Goal: Task Accomplishment & Management: Manage account settings

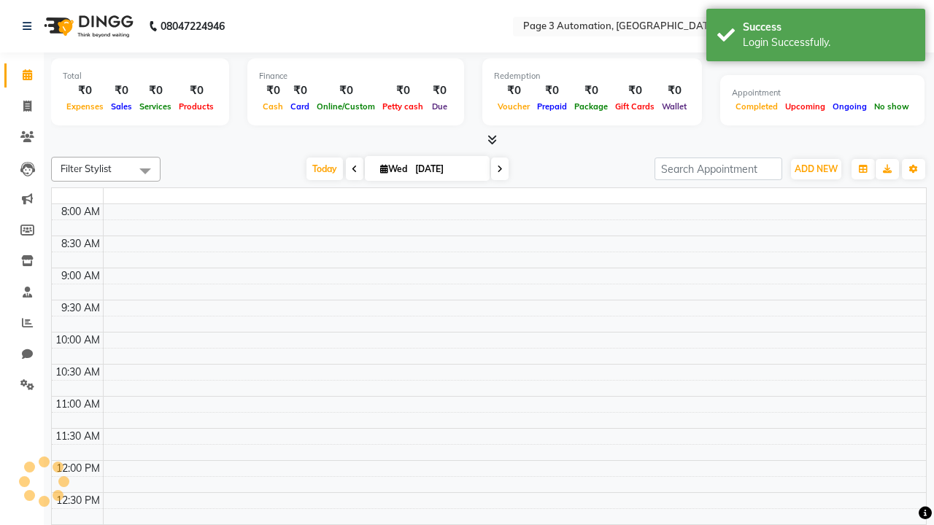
select select "en"
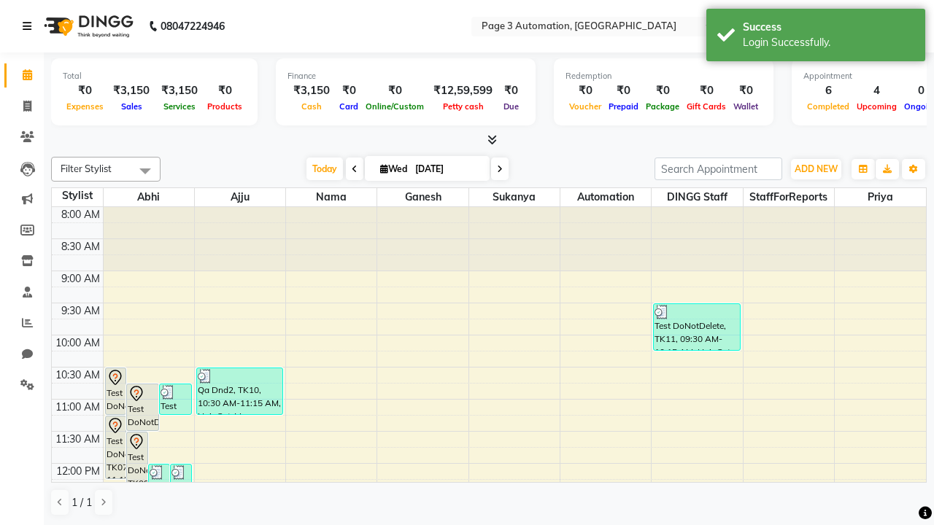
click at [30, 26] on icon at bounding box center [27, 26] width 9 height 10
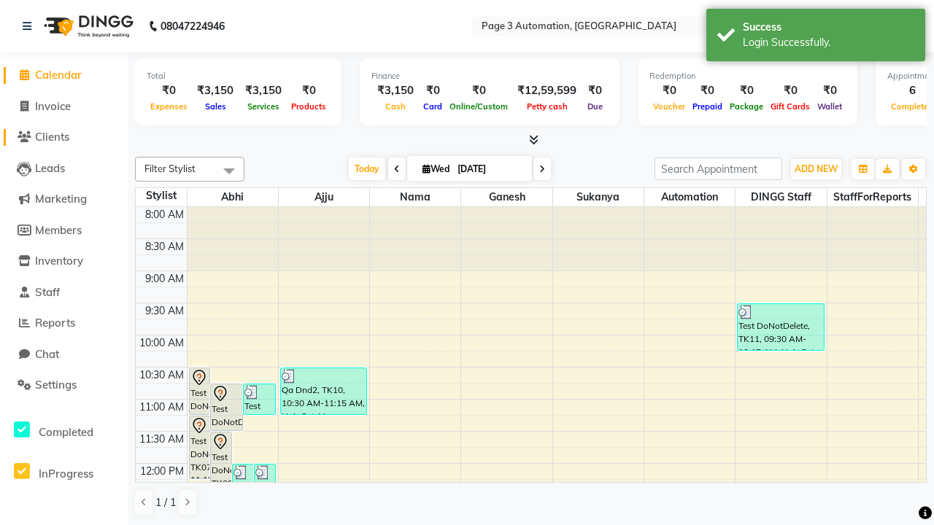
click at [63, 137] on span "Clients" at bounding box center [52, 137] width 34 height 14
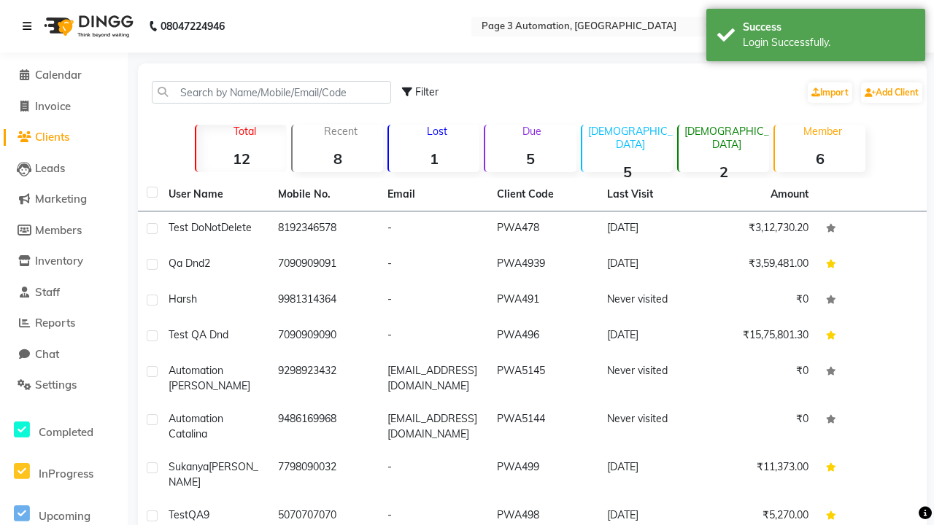
click at [30, 26] on icon at bounding box center [27, 26] width 9 height 10
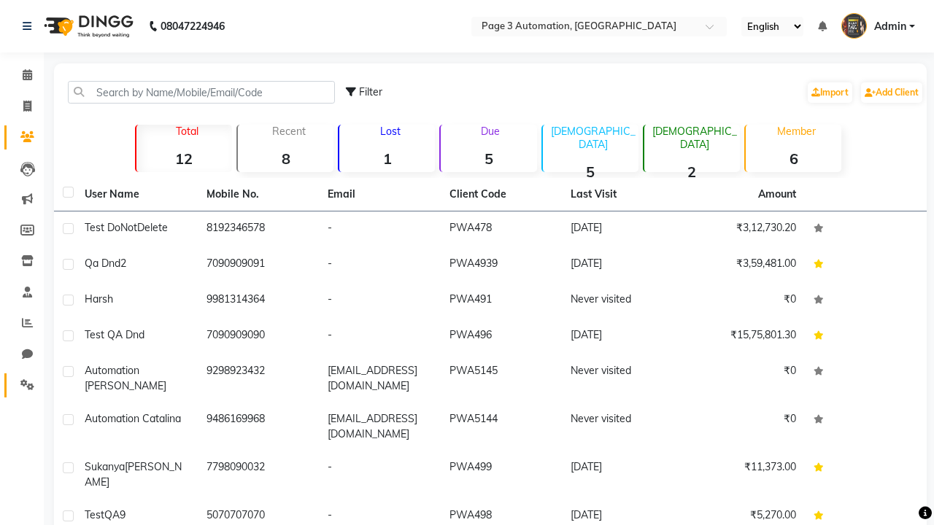
click at [22, 385] on icon at bounding box center [27, 384] width 14 height 11
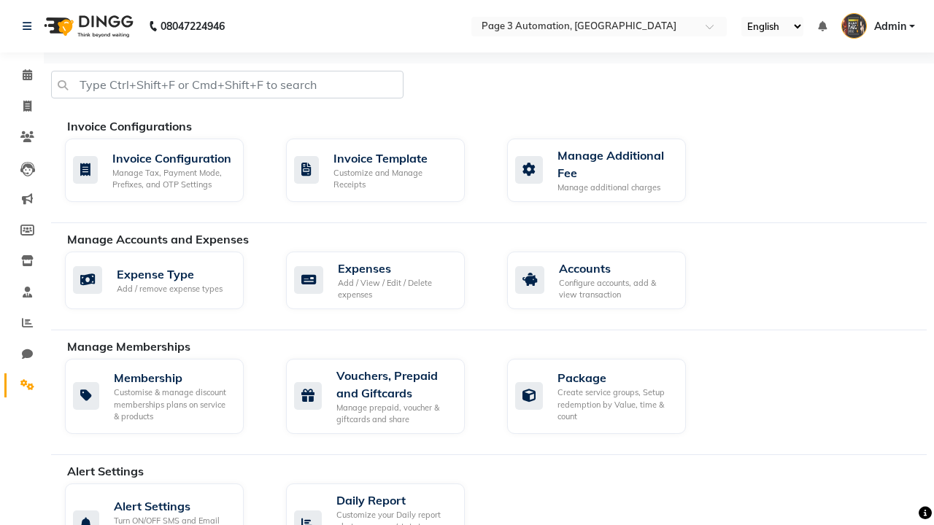
select select "2: 15"
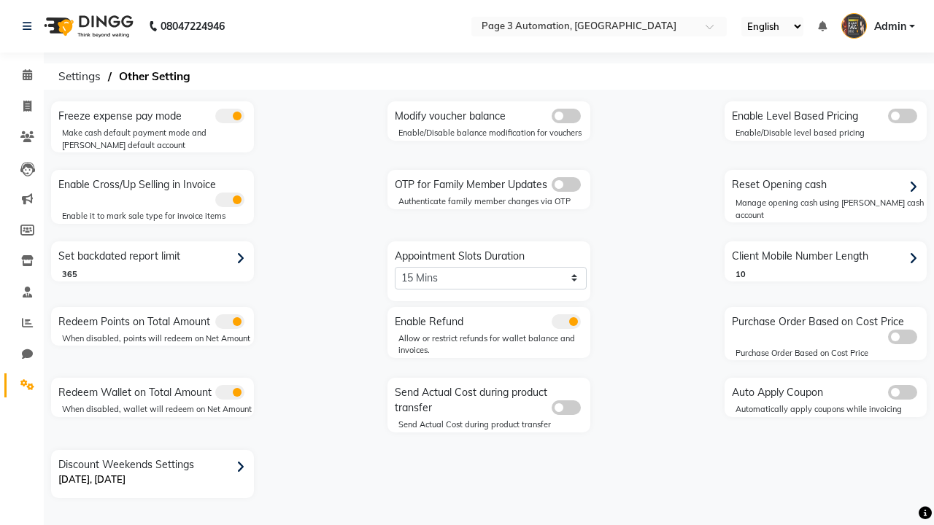
click at [565, 185] on span at bounding box center [565, 184] width 29 height 15
click at [551, 187] on input "checkbox" at bounding box center [551, 187] width 0 height 0
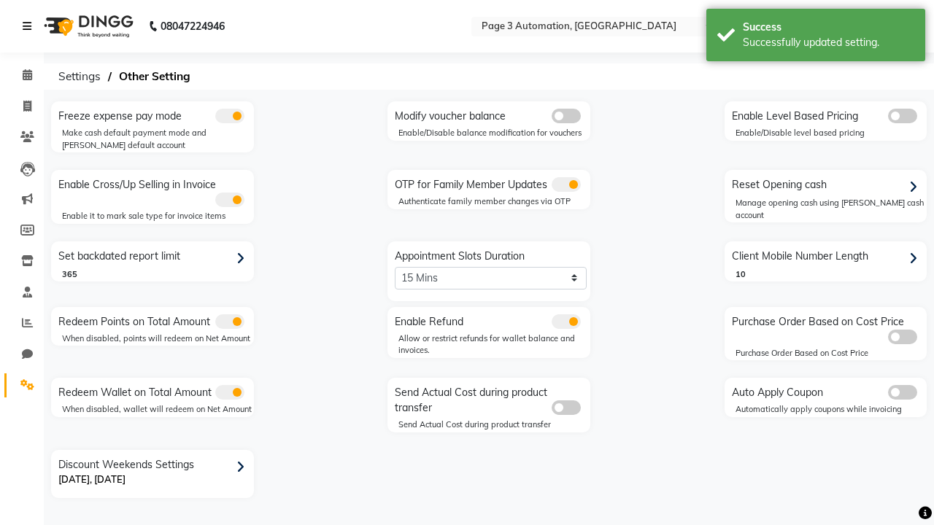
click at [30, 26] on icon at bounding box center [27, 26] width 9 height 10
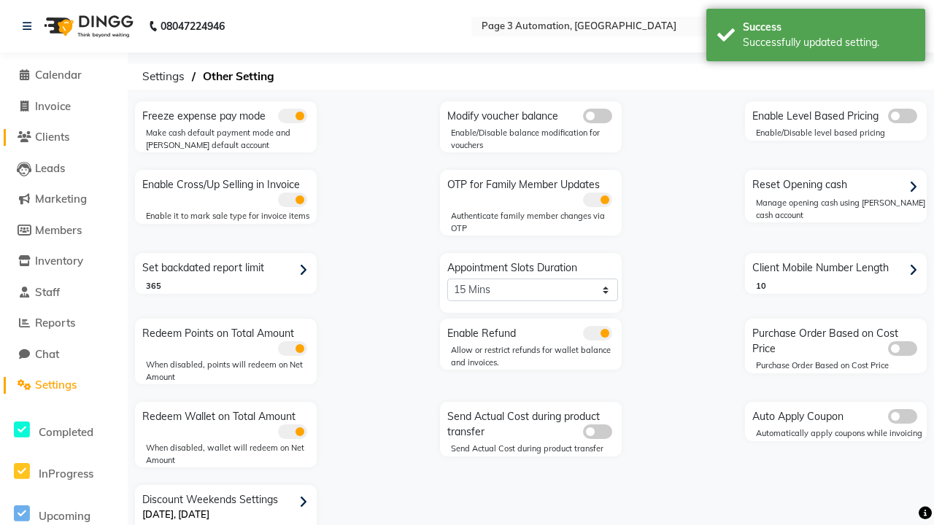
click at [63, 137] on span "Clients" at bounding box center [52, 137] width 34 height 14
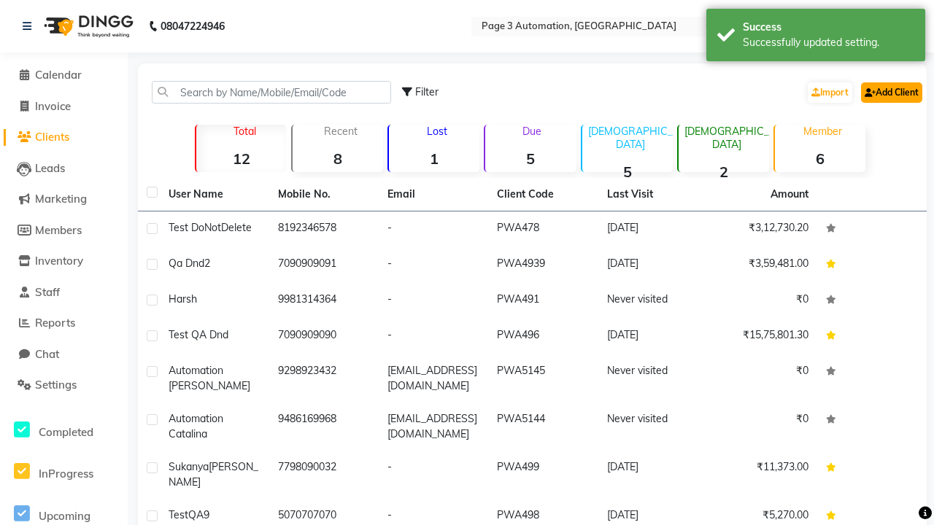
click at [890, 92] on link "Add Client" at bounding box center [891, 92] width 61 height 20
select select "22"
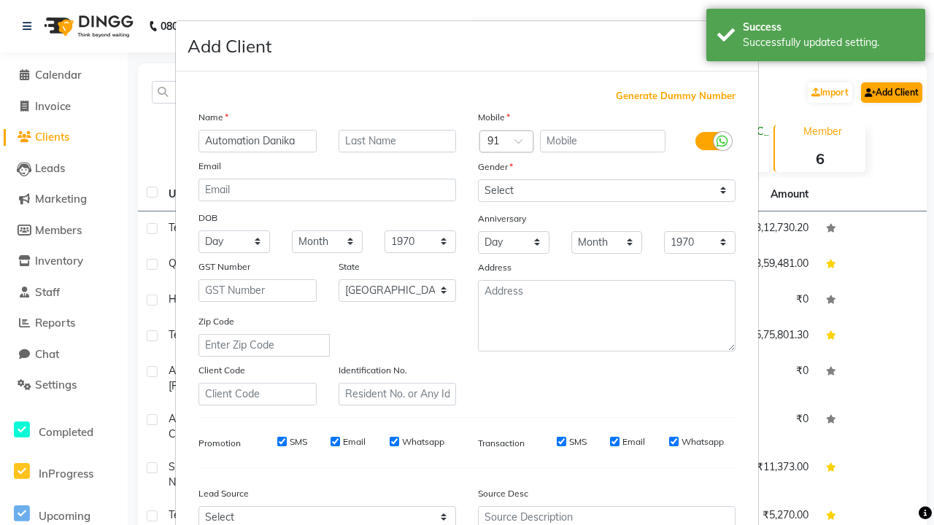
type input "Automation Danika"
type input "9251257922"
type input "[EMAIL_ADDRESS][DOMAIN_NAME]"
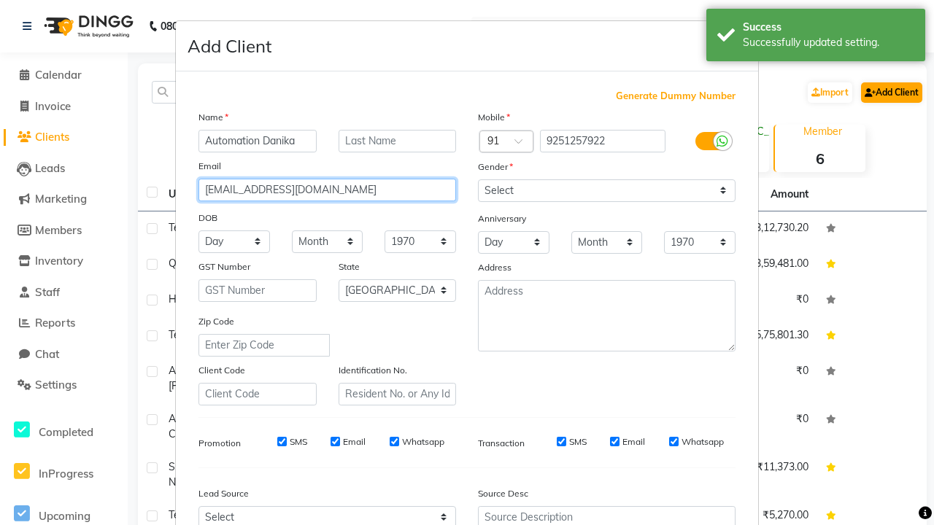
select select "[DEMOGRAPHIC_DATA]"
type input "[EMAIL_ADDRESS][DOMAIN_NAME]"
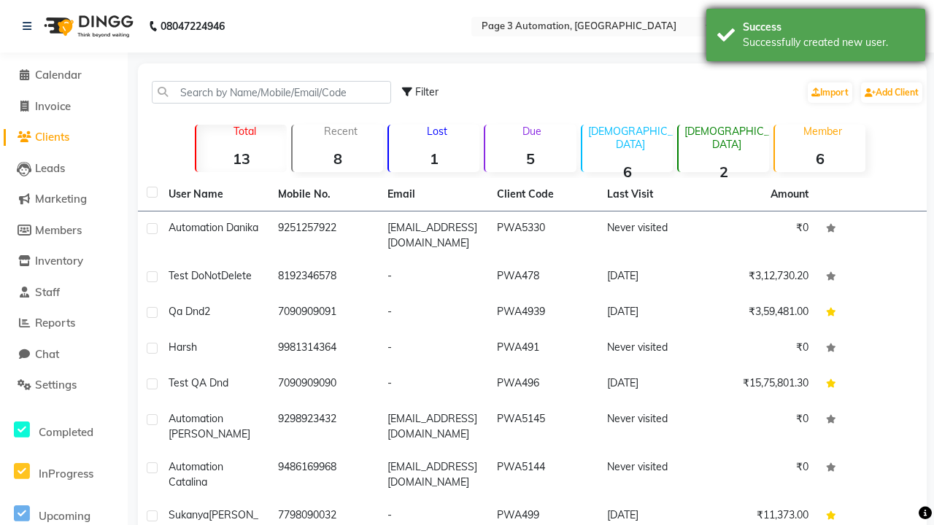
click at [815, 37] on div "Successfully created new user." at bounding box center [828, 42] width 171 height 15
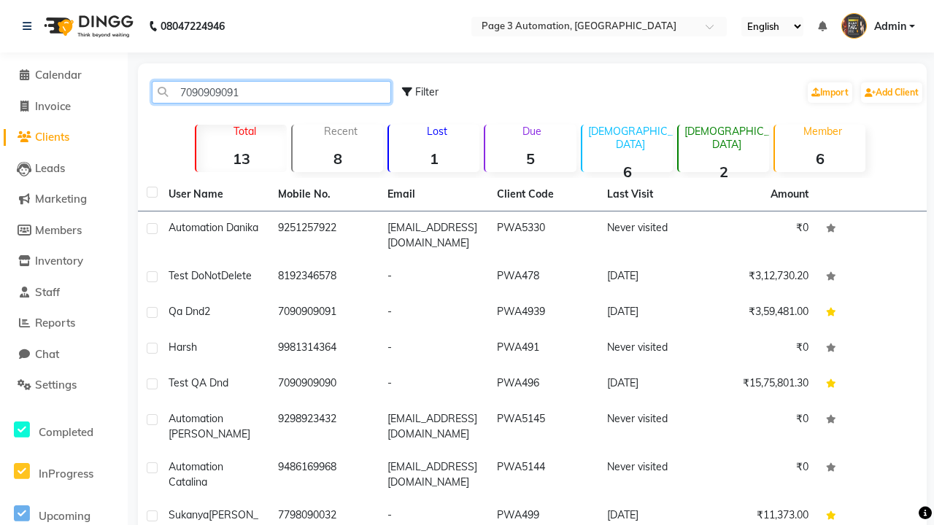
type input "7090909091"
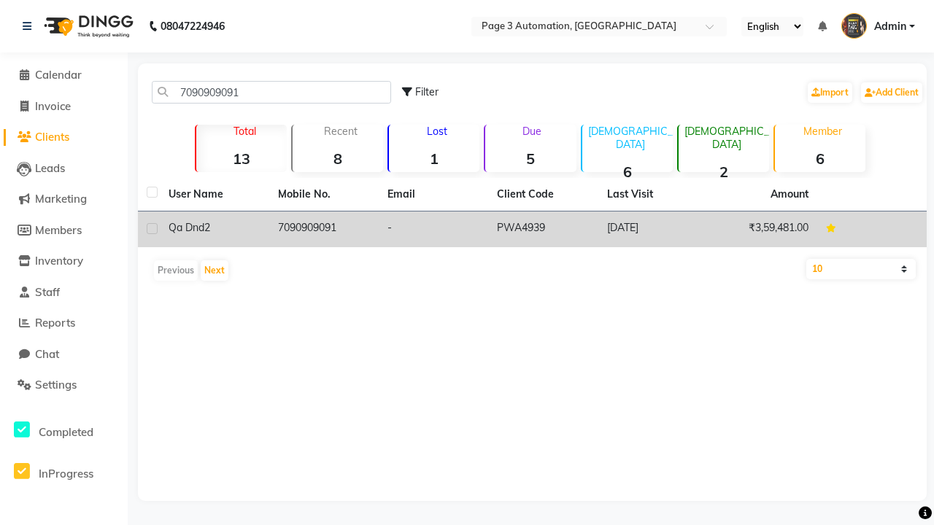
click at [324, 229] on td "7090909091" at bounding box center [323, 230] width 109 height 36
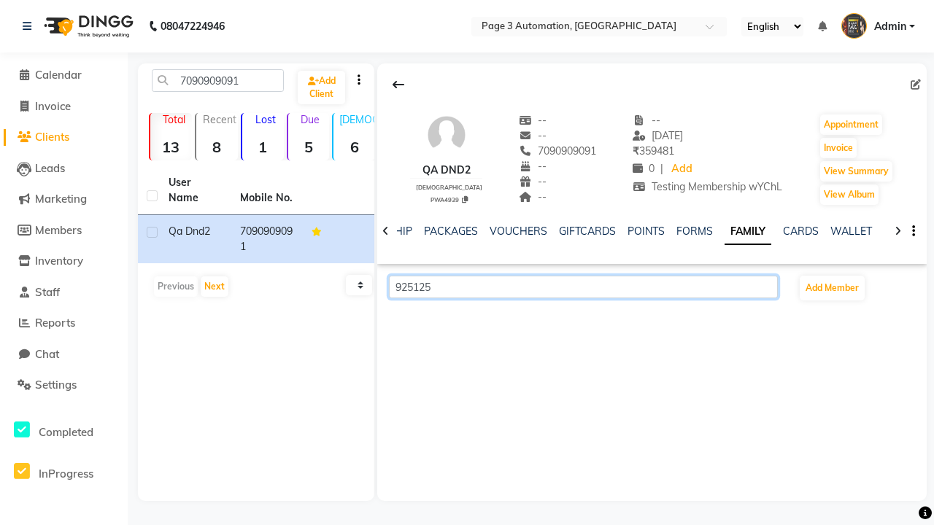
scroll to position [0, 316]
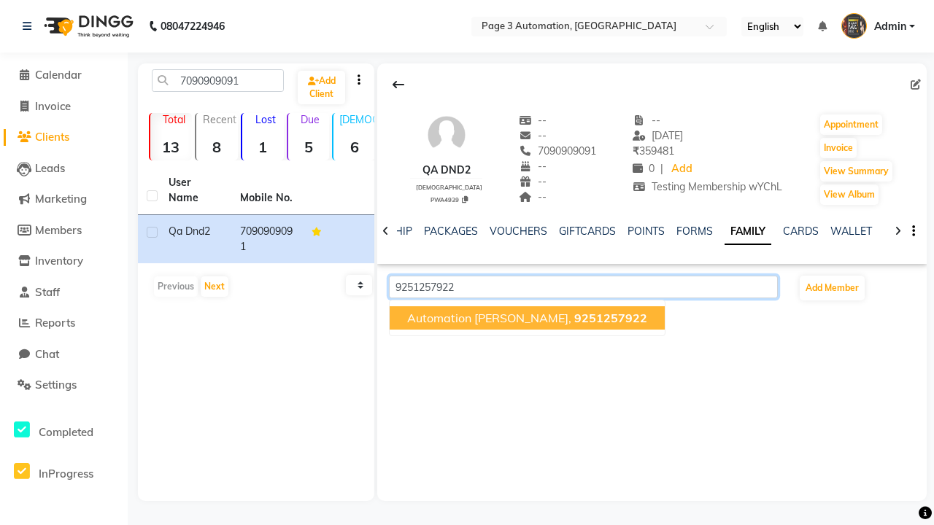
click at [574, 318] on span "9251257922" at bounding box center [610, 318] width 73 height 15
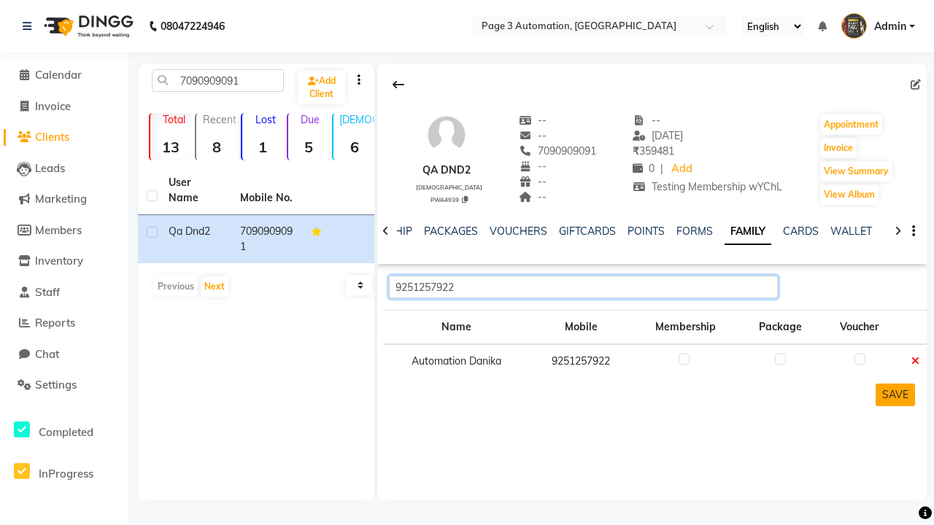
type input "9251257922"
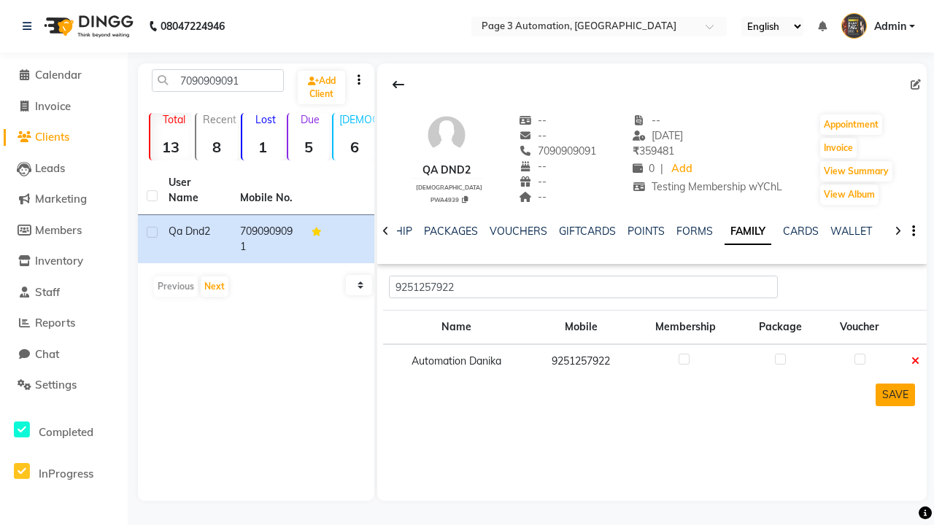
click at [894, 395] on button "SAVE" at bounding box center [894, 395] width 39 height 23
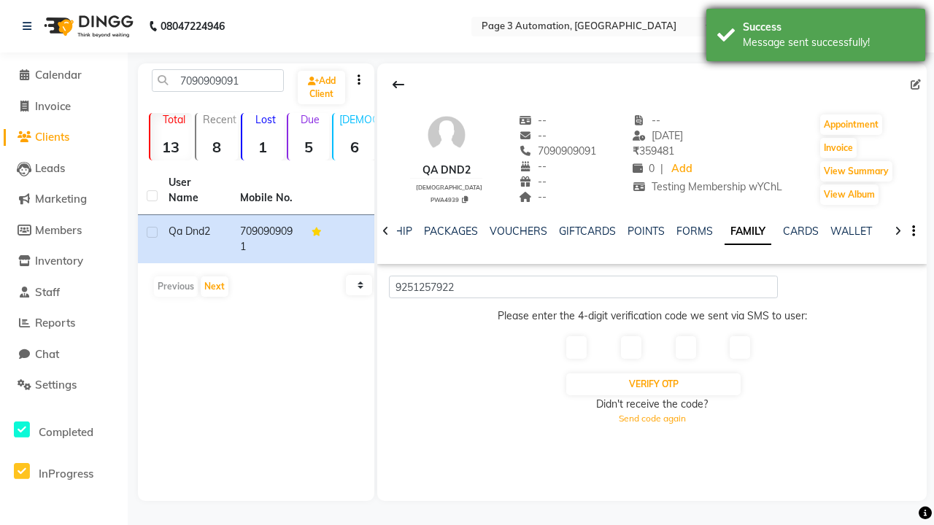
click at [815, 37] on div "Message sent successfully!" at bounding box center [828, 42] width 171 height 15
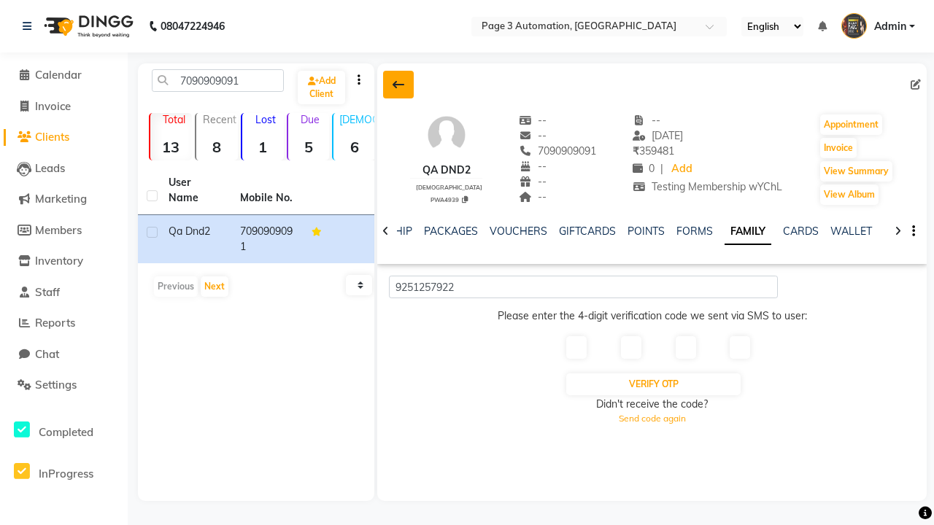
click at [398, 85] on icon at bounding box center [398, 85] width 12 height 12
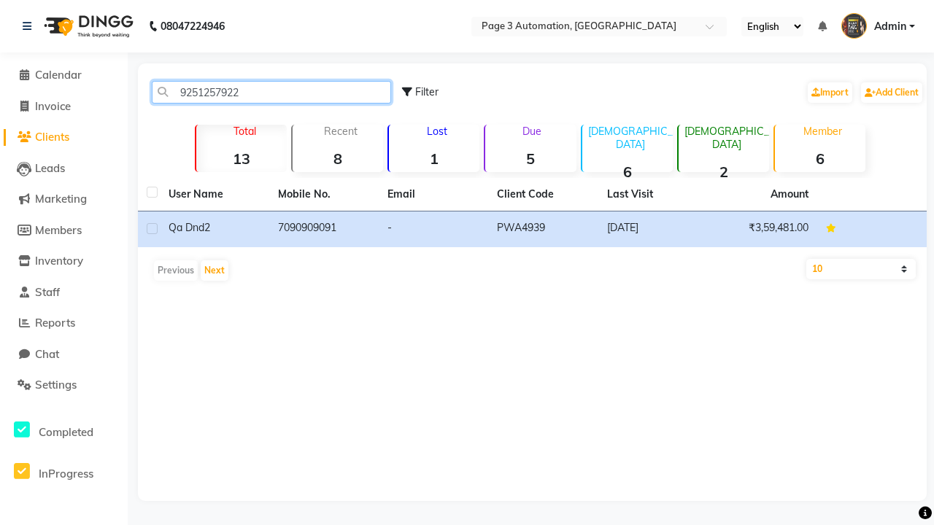
type input "9251257922"
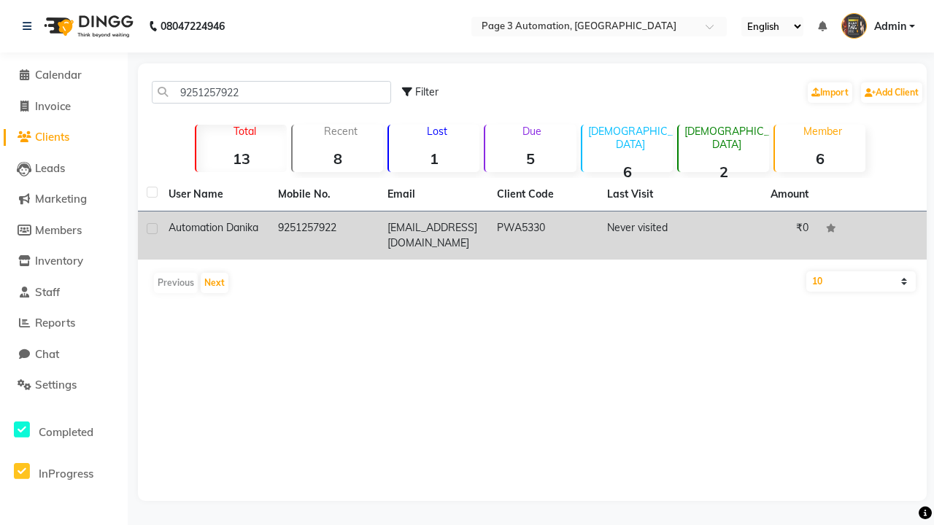
click at [324, 229] on td "9251257922" at bounding box center [323, 236] width 109 height 48
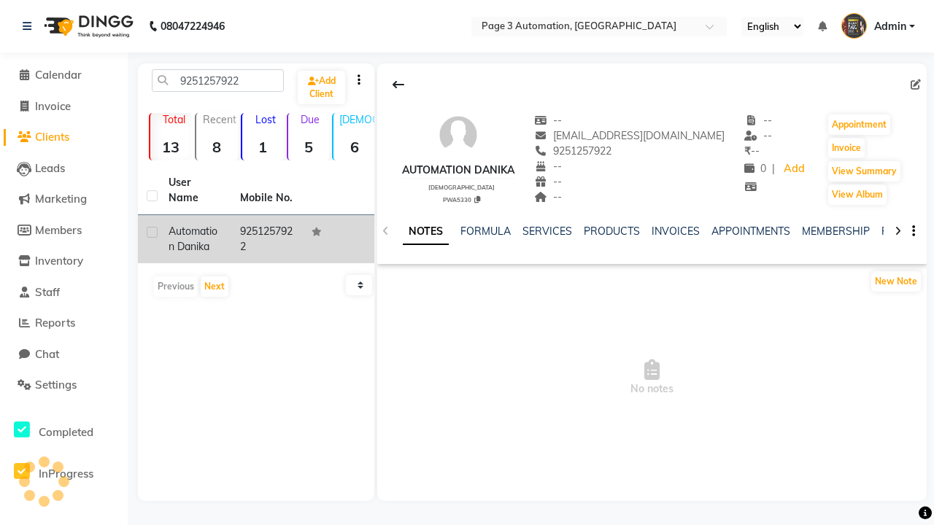
click at [152, 232] on label at bounding box center [152, 232] width 11 height 11
click at [152, 232] on input "checkbox" at bounding box center [151, 232] width 9 height 9
checkbox input "true"
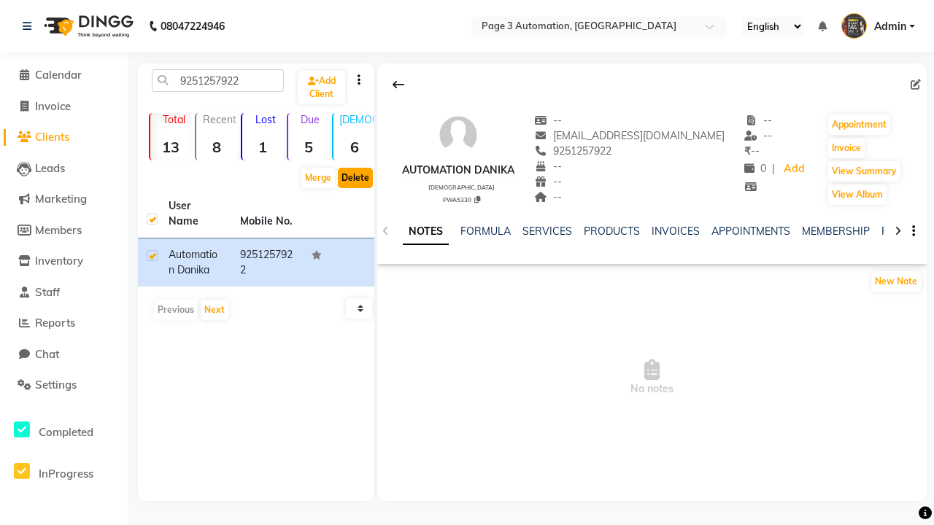
click at [355, 178] on button "Delete" at bounding box center [355, 178] width 35 height 20
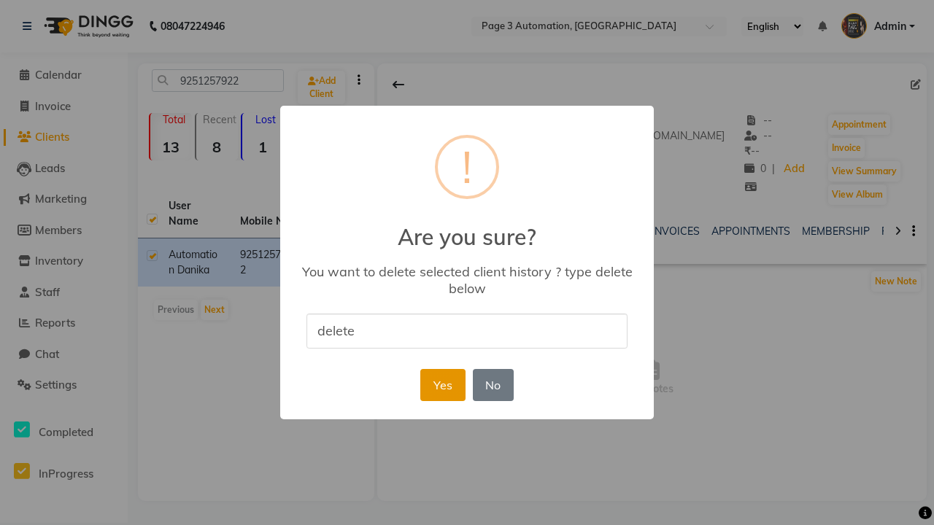
type input "delete"
click at [442, 384] on button "Yes" at bounding box center [442, 385] width 44 height 32
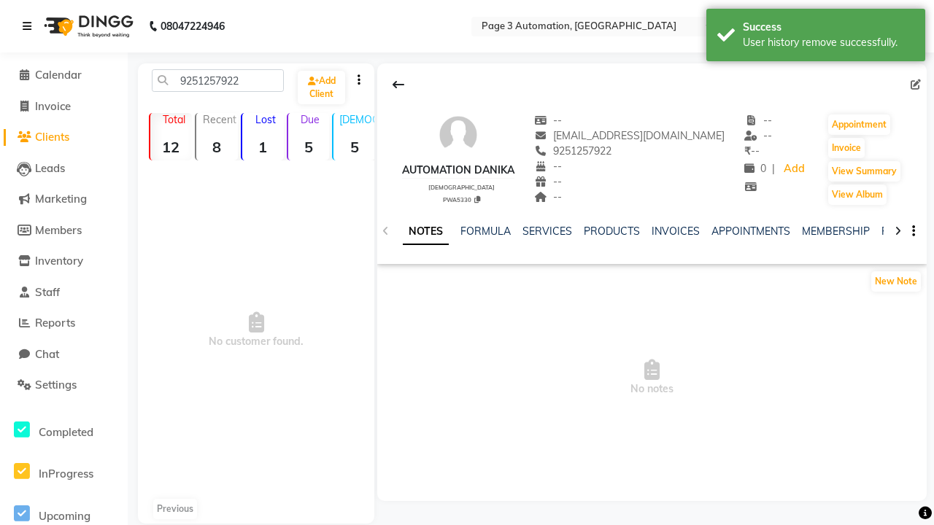
click at [815, 37] on div "User history remove successfully." at bounding box center [828, 42] width 171 height 15
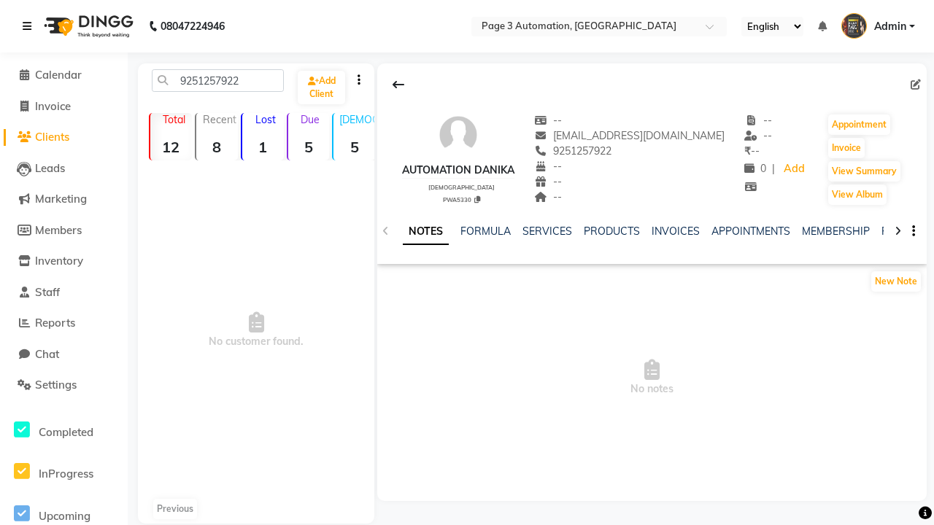
click at [30, 26] on icon at bounding box center [27, 26] width 9 height 10
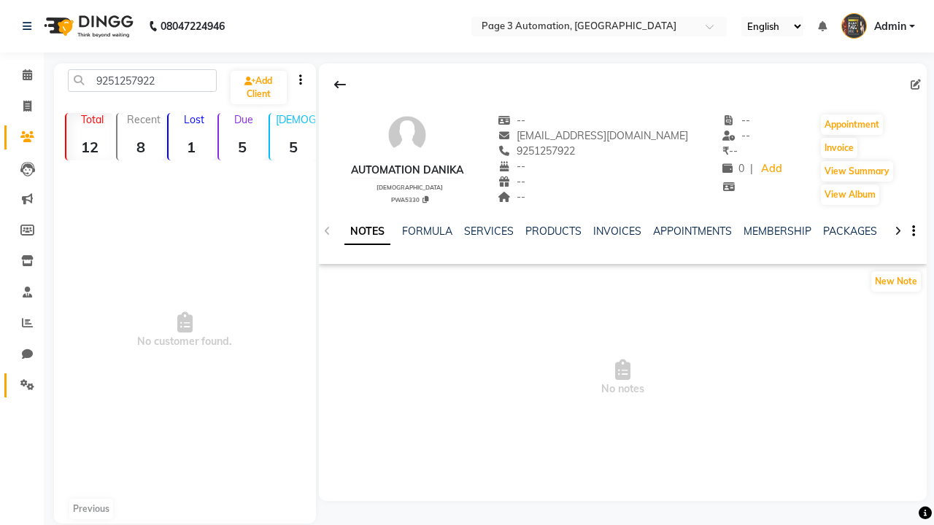
click at [22, 385] on icon at bounding box center [27, 384] width 14 height 11
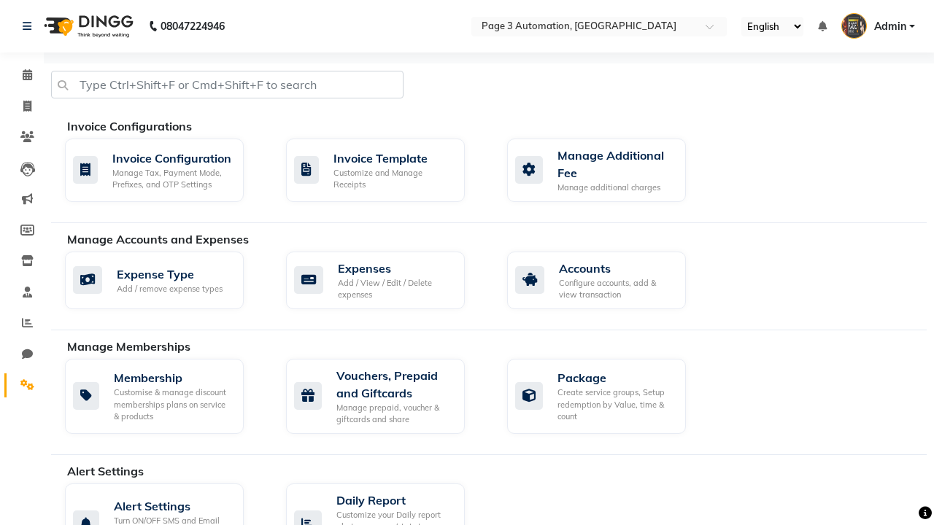
select select "2: 15"
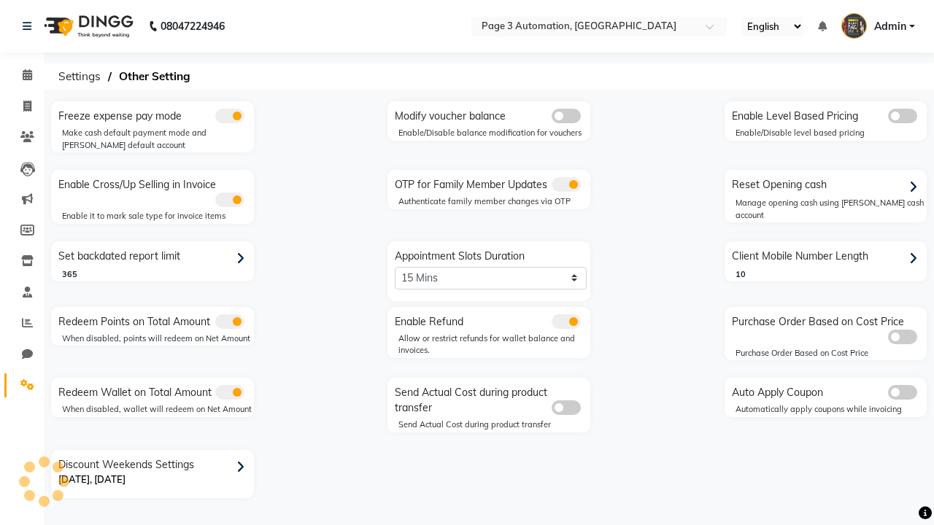
click at [565, 185] on span at bounding box center [565, 184] width 29 height 15
click at [551, 187] on input "checkbox" at bounding box center [551, 187] width 0 height 0
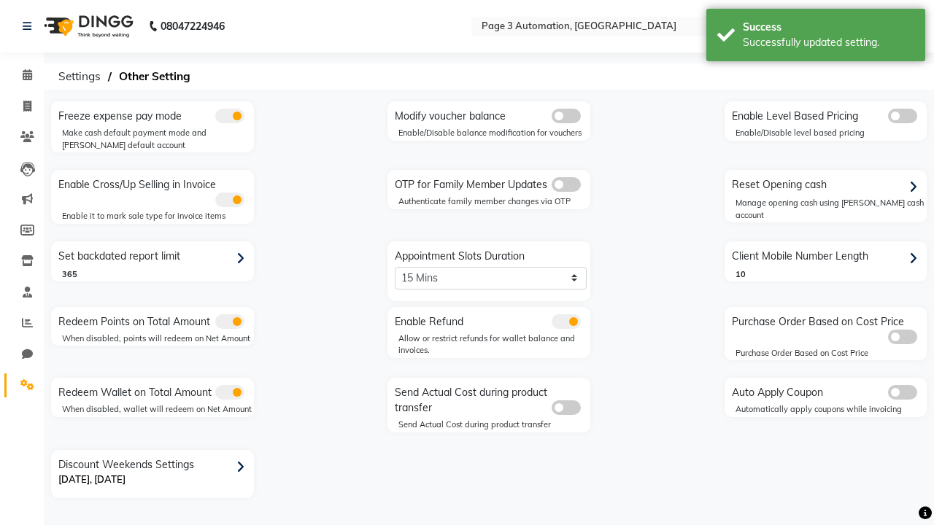
scroll to position [0, 4]
